Goal: Task Accomplishment & Management: Manage account settings

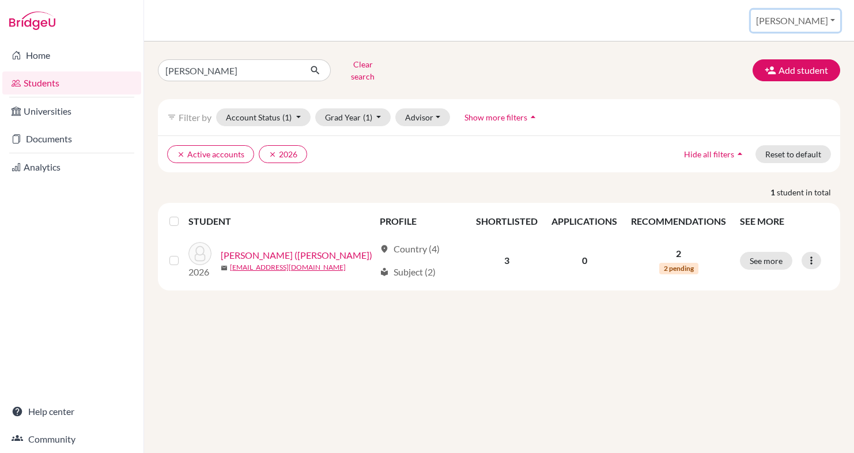
click at [802, 21] on button "[PERSON_NAME]" at bounding box center [795, 21] width 89 height 22
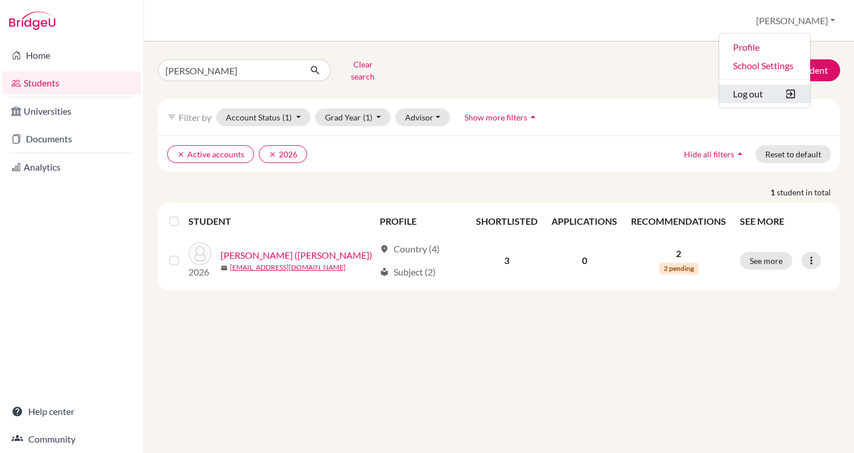
click at [766, 93] on button "Log out" at bounding box center [764, 94] width 91 height 18
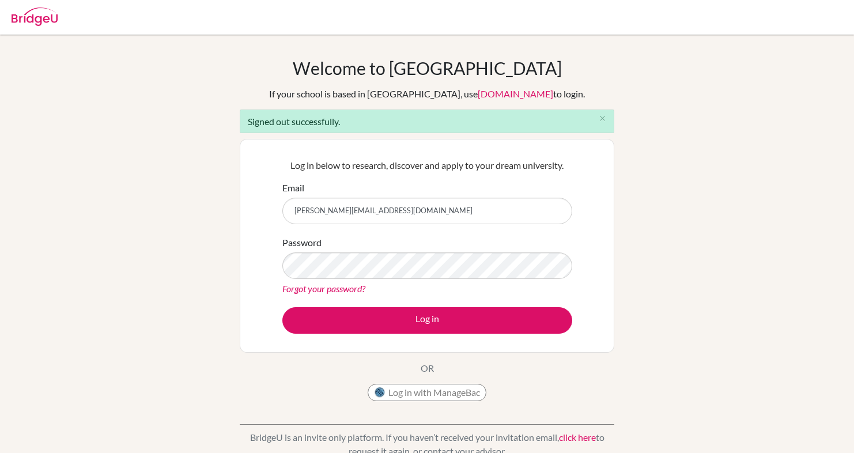
click at [422, 211] on input "[PERSON_NAME][EMAIL_ADDRESS][DOMAIN_NAME]" at bounding box center [427, 211] width 290 height 26
type input "[EMAIL_ADDRESS][DOMAIN_NAME]"
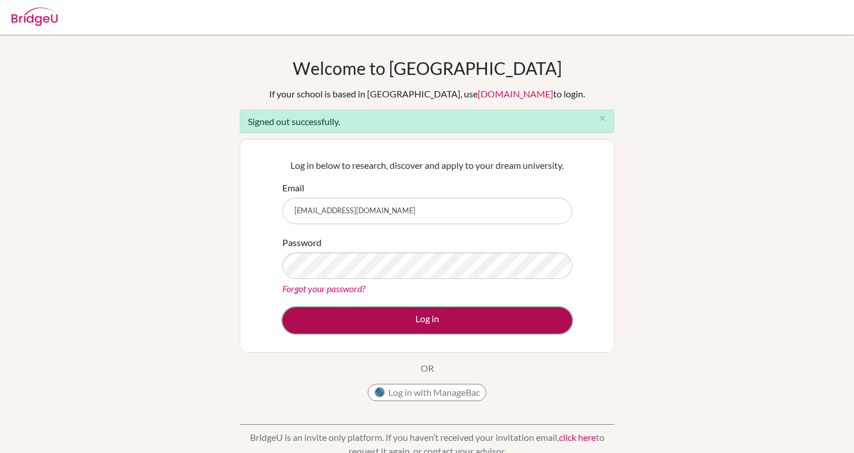
click at [424, 312] on button "Log in" at bounding box center [427, 320] width 290 height 26
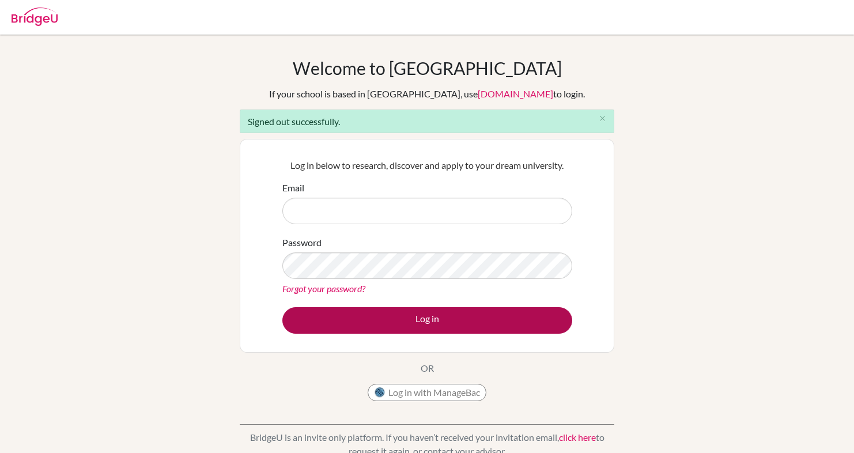
type input "[EMAIL_ADDRESS][DOMAIN_NAME]"
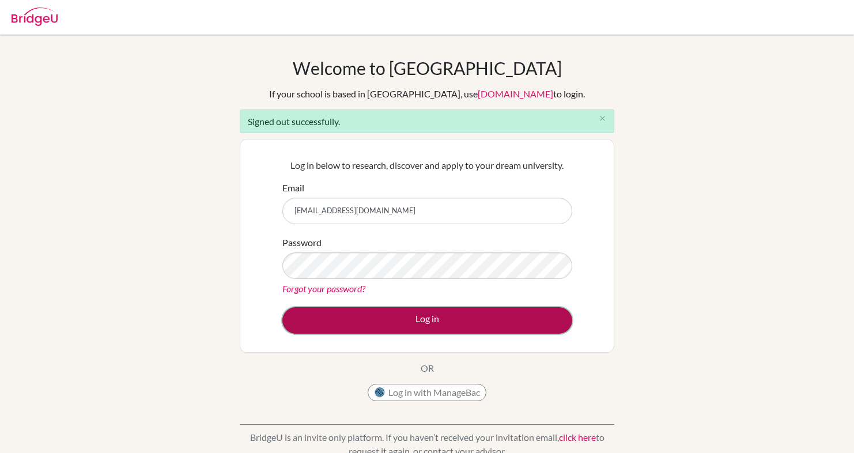
click at [431, 327] on button "Log in" at bounding box center [427, 320] width 290 height 26
